Goal: Transaction & Acquisition: Purchase product/service

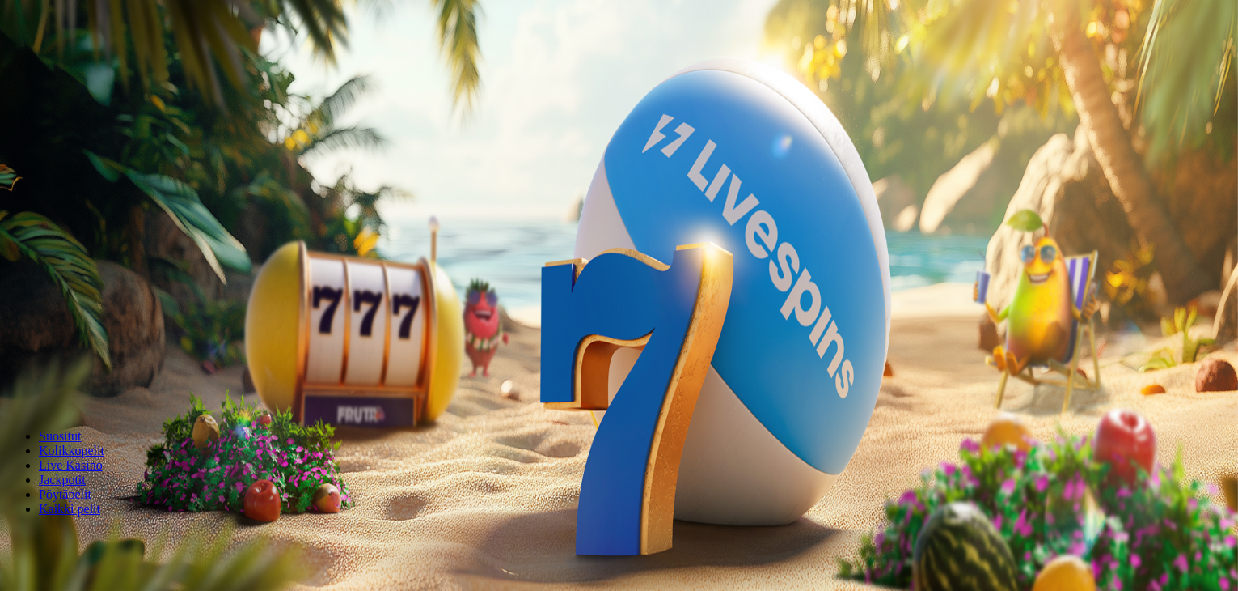
click at [188, 238] on label "€50" at bounding box center [178, 245] width 19 height 14
type input "**"
click at [85, 387] on span "Talleta ja pelaa" at bounding box center [49, 393] width 72 height 12
